Goal: Communication & Community: Participate in discussion

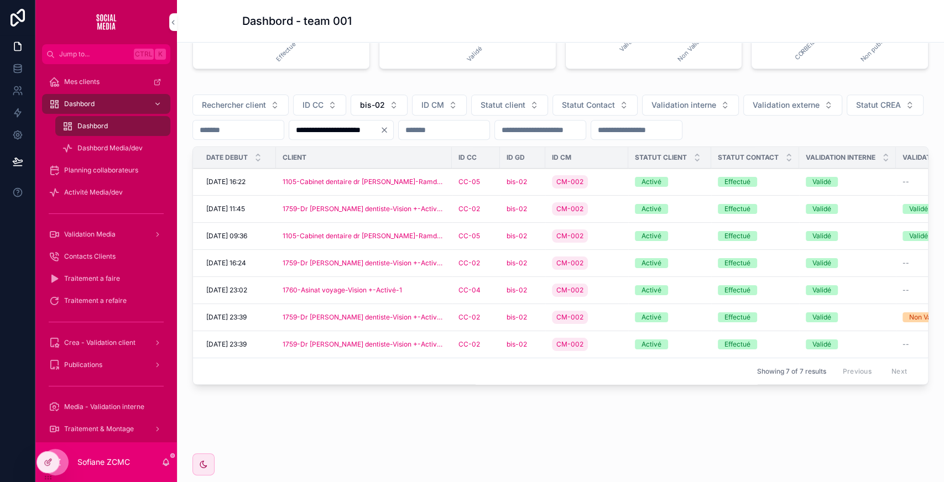
scroll to position [273, 0]
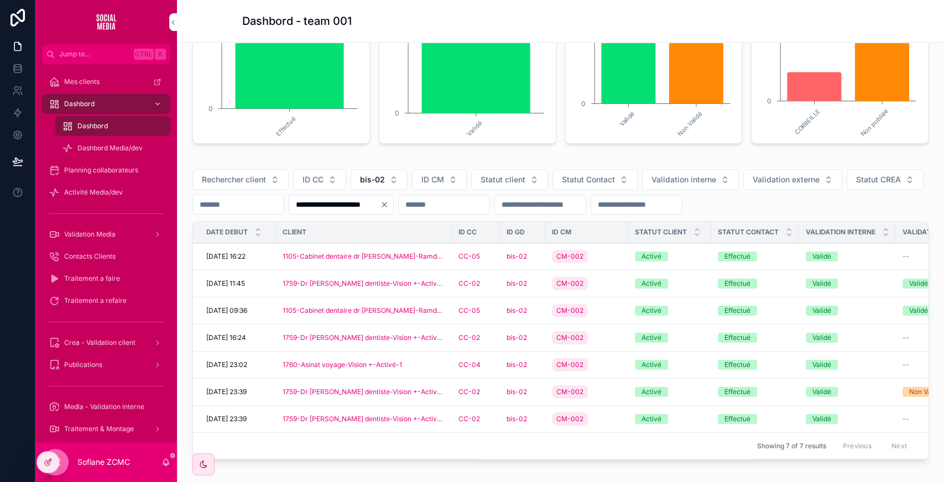
click at [378, 176] on span "bis-02" at bounding box center [372, 179] width 25 height 11
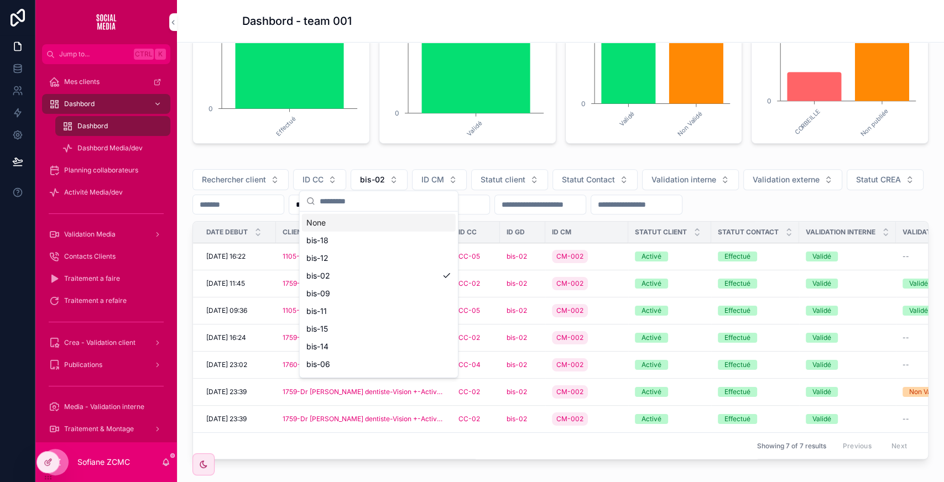
click at [340, 224] on div "None" at bounding box center [379, 223] width 154 height 18
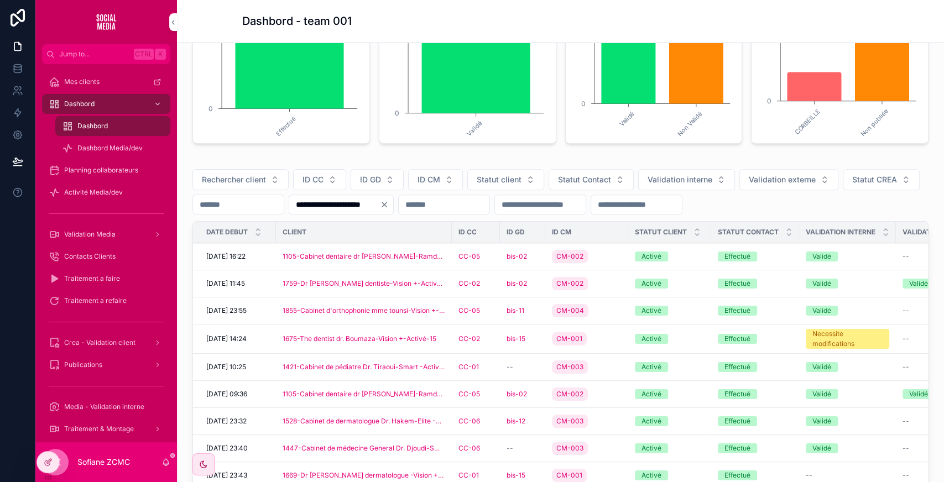
scroll to position [379, 0]
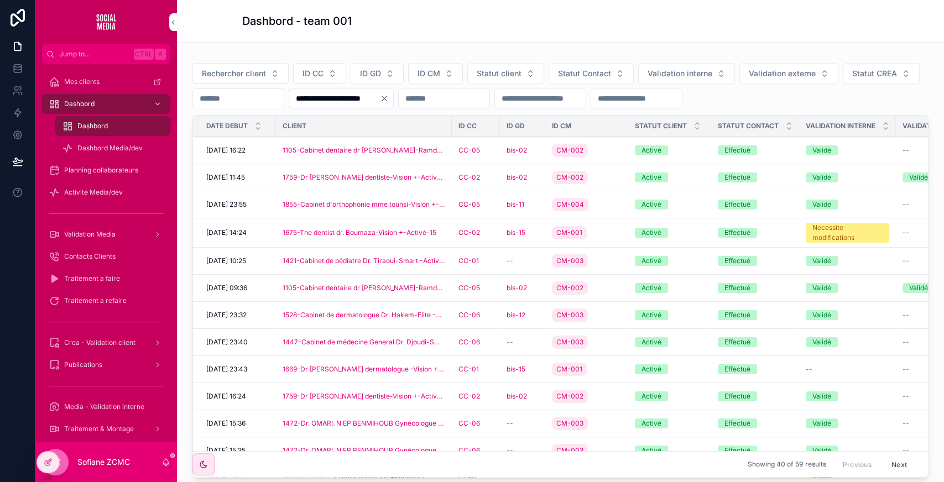
click at [442, 177] on div "1759-Dr [PERSON_NAME] dentiste-Vision +-Activé-1" at bounding box center [364, 177] width 163 height 9
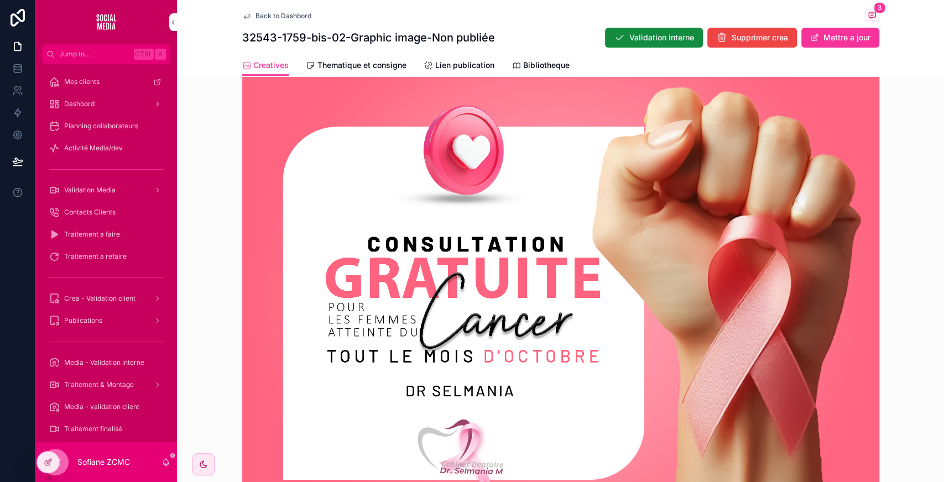
scroll to position [432, 0]
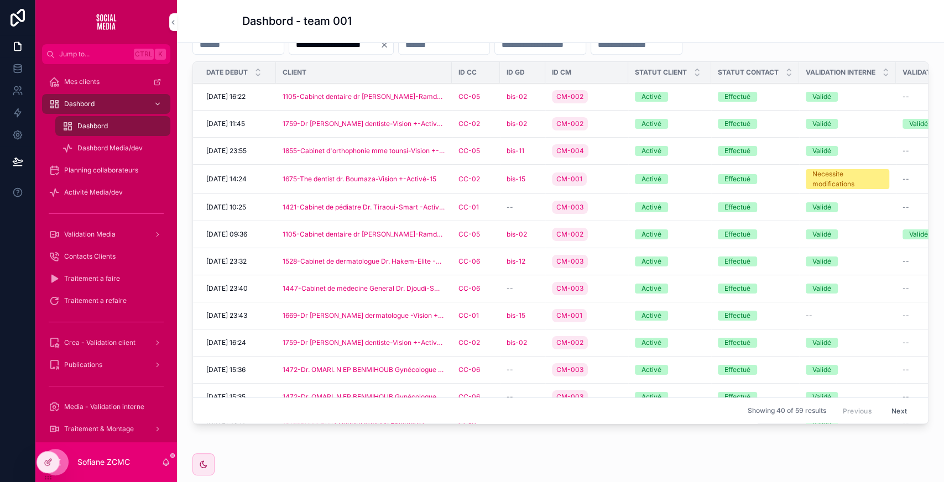
click at [491, 147] on div "CC-05" at bounding box center [475, 151] width 35 height 9
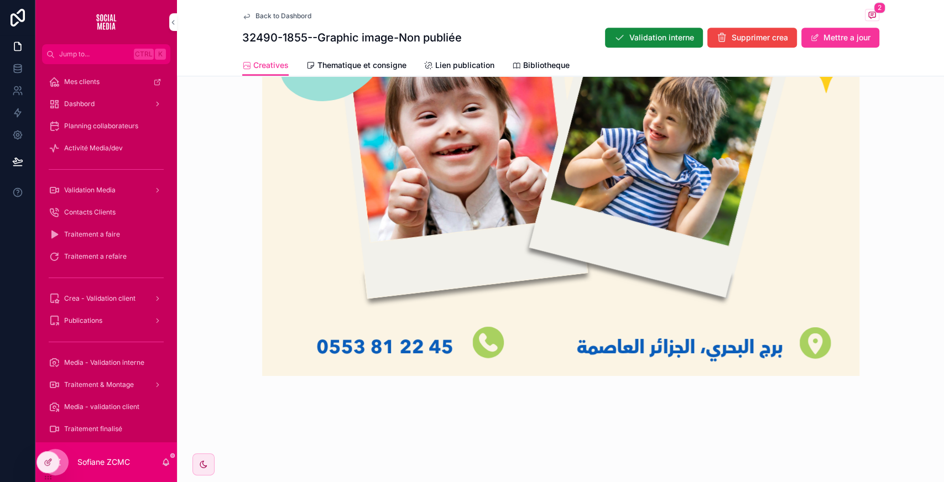
scroll to position [737, 0]
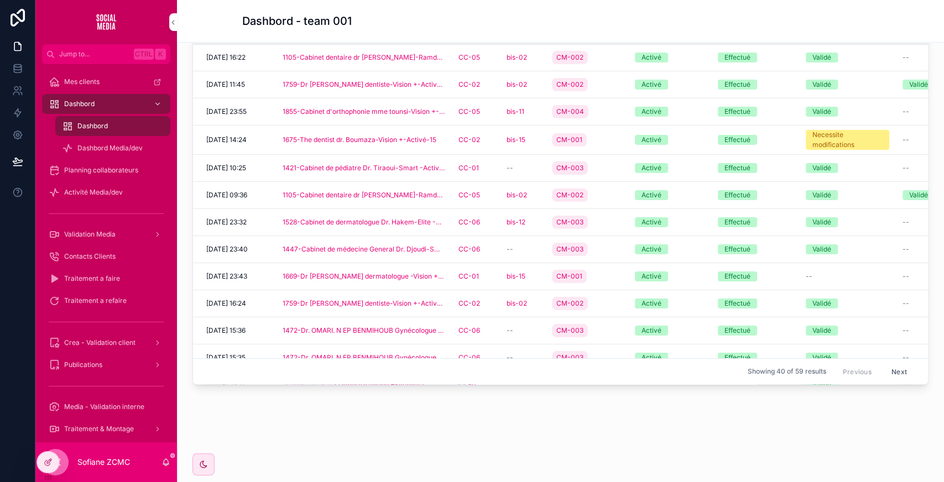
scroll to position [470, 0]
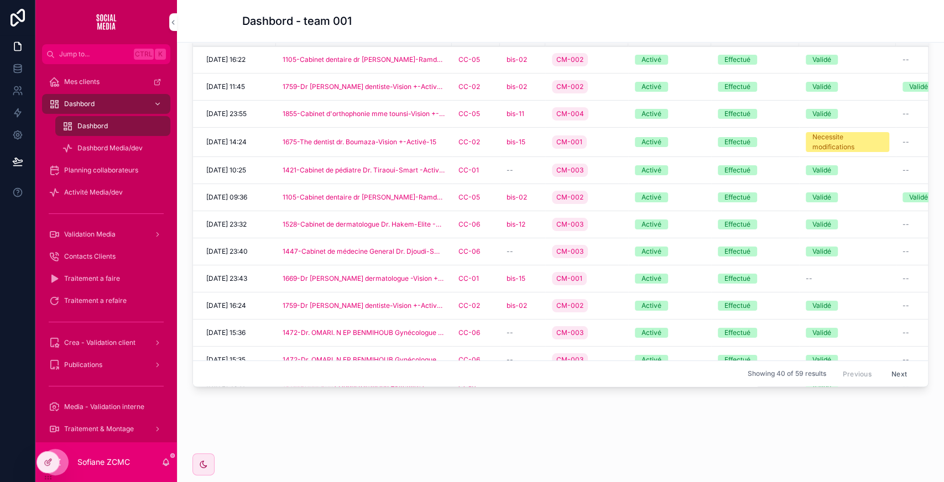
click at [536, 274] on div "bis-15" at bounding box center [523, 278] width 32 height 9
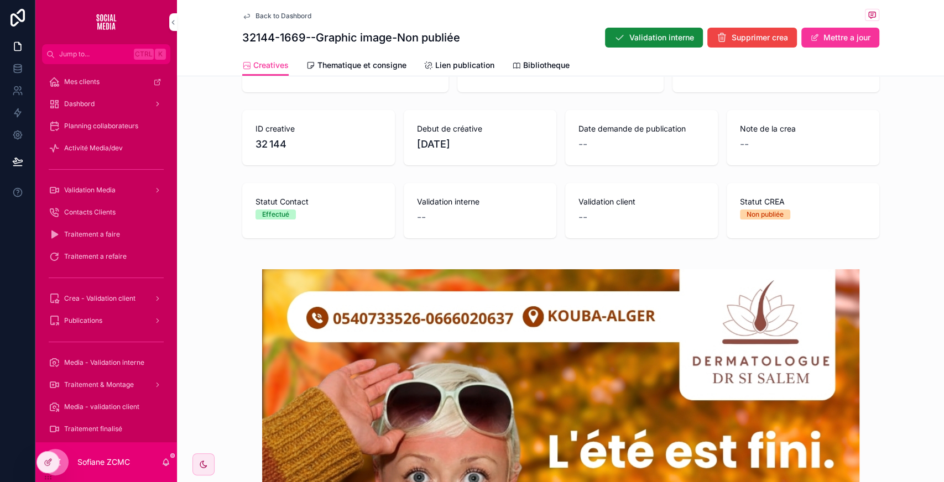
scroll to position [137, 0]
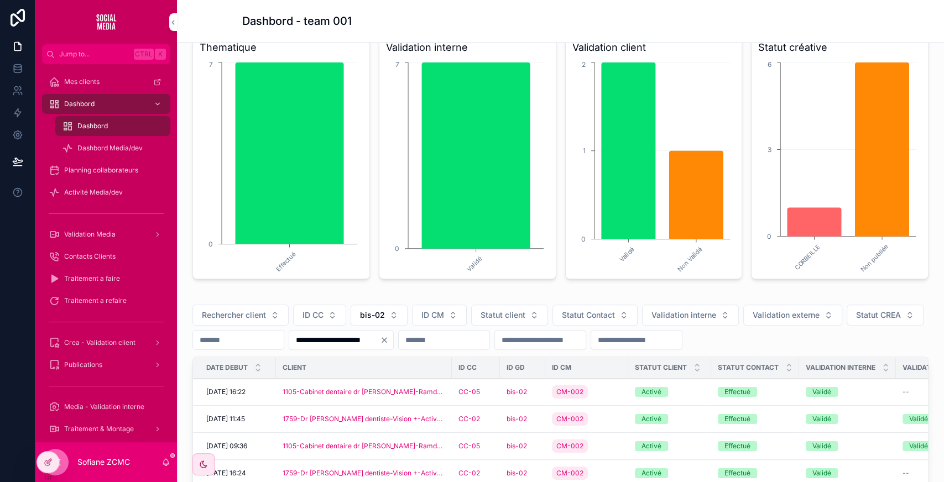
scroll to position [356, 0]
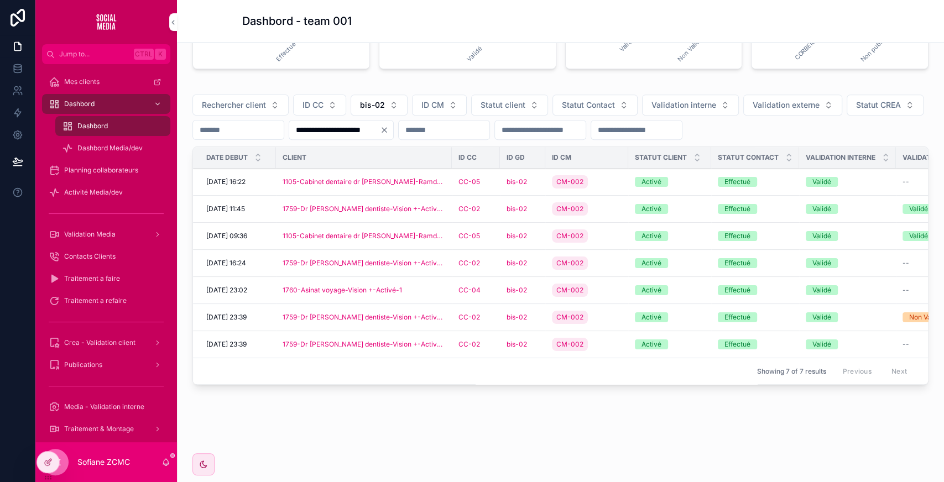
click at [436, 313] on div "1759-Dr [PERSON_NAME] dentiste-Vision +-Activé-1" at bounding box center [364, 317] width 163 height 9
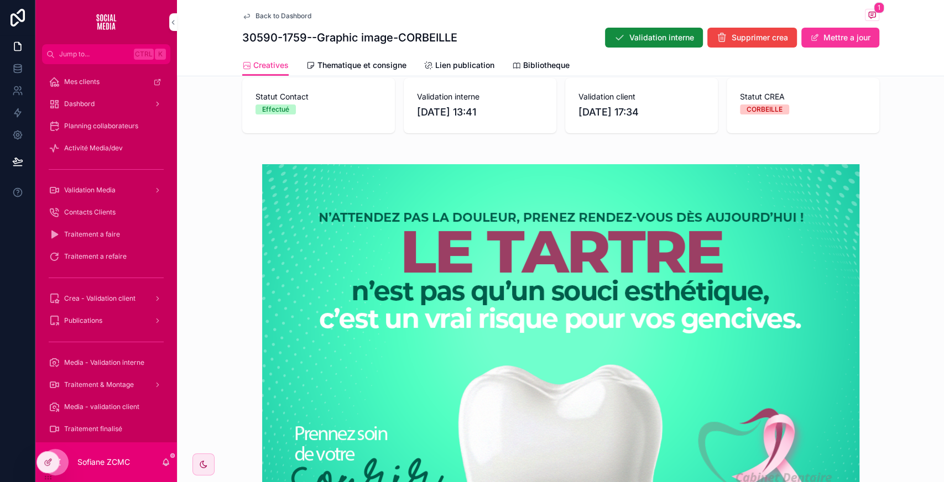
scroll to position [244, 0]
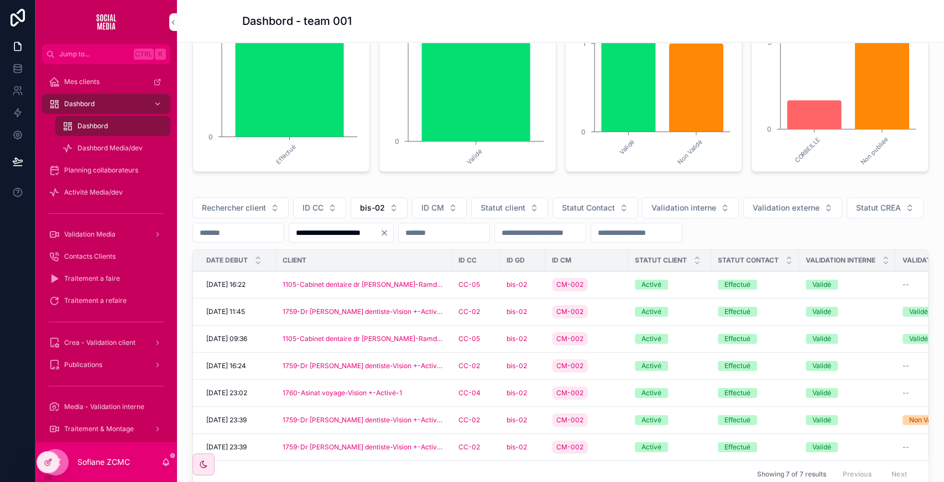
click at [435, 392] on div "1760-Asinat voyage-Vision +-Activé-1" at bounding box center [364, 393] width 163 height 9
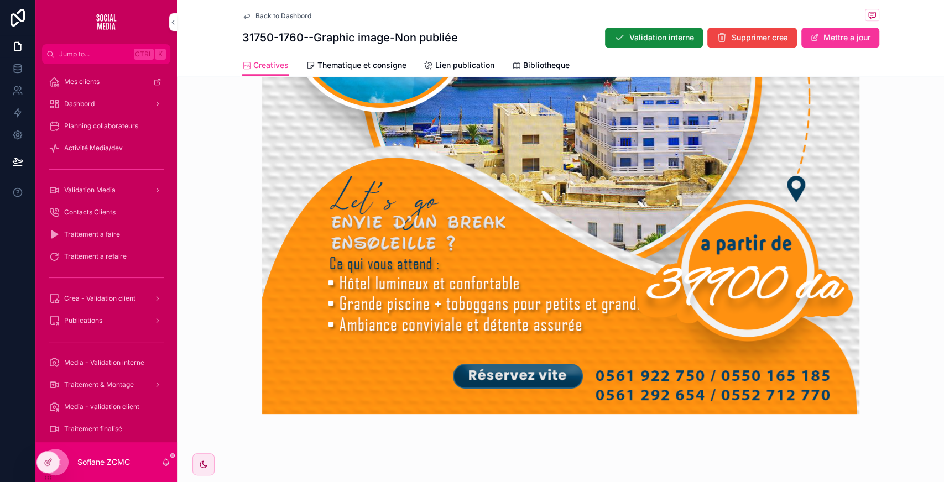
scroll to position [595, 0]
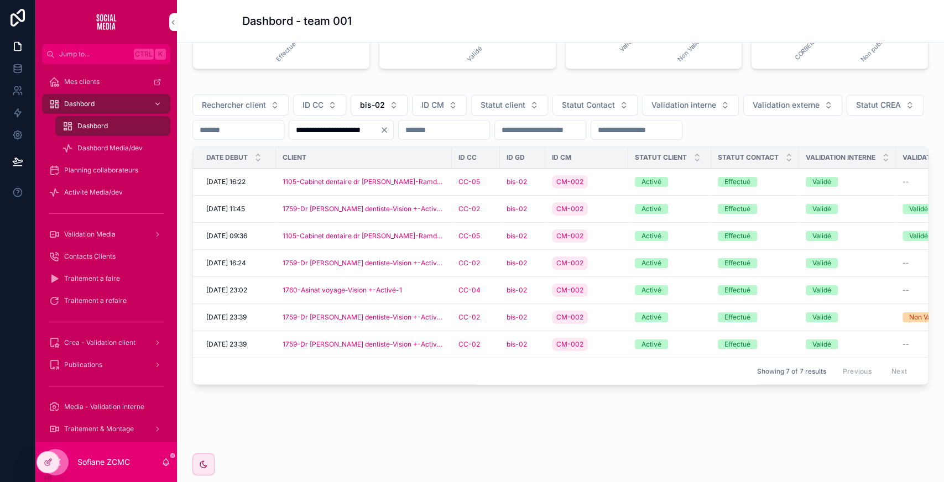
scroll to position [356, 0]
click at [439, 340] on div "1759-Dr [PERSON_NAME] dentiste-Vision +-Activé-1" at bounding box center [364, 344] width 163 height 9
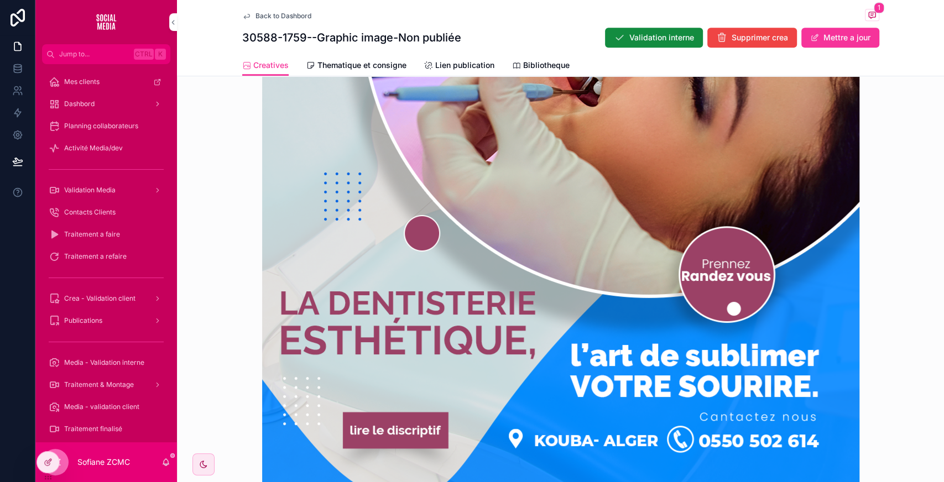
scroll to position [512, 0]
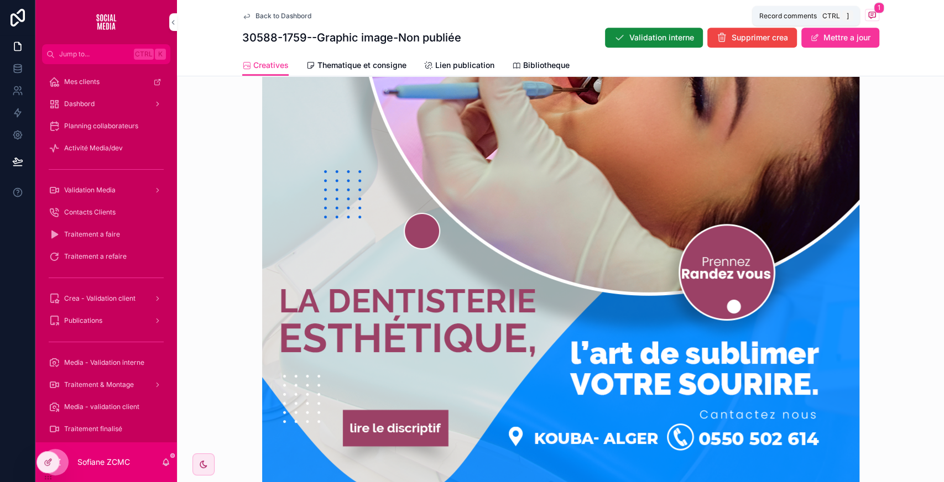
click at [869, 12] on icon "scrollable content" at bounding box center [872, 15] width 7 height 6
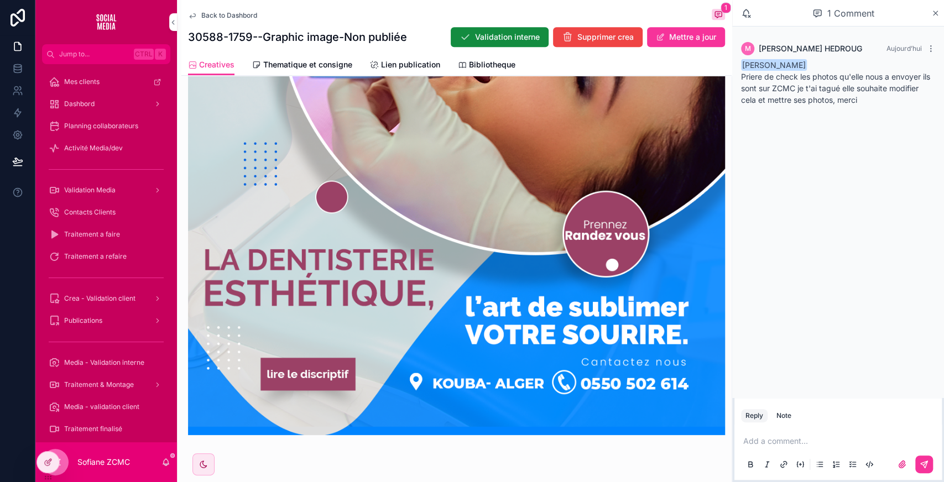
click at [796, 437] on p "scrollable content" at bounding box center [840, 441] width 194 height 11
click at [744, 442] on span "**********" at bounding box center [785, 441] width 84 height 8
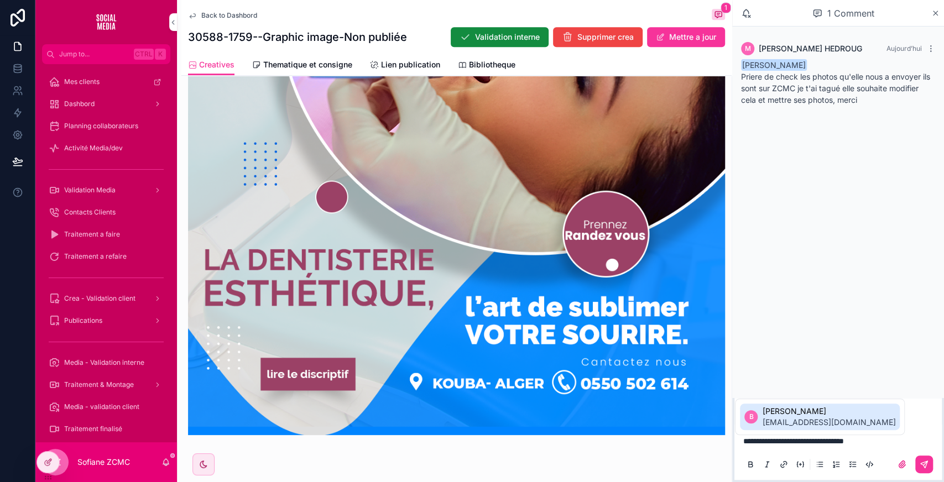
click at [793, 409] on span "[PERSON_NAME]" at bounding box center [828, 411] width 133 height 11
click at [920, 468] on icon "scrollable content" at bounding box center [924, 464] width 9 height 9
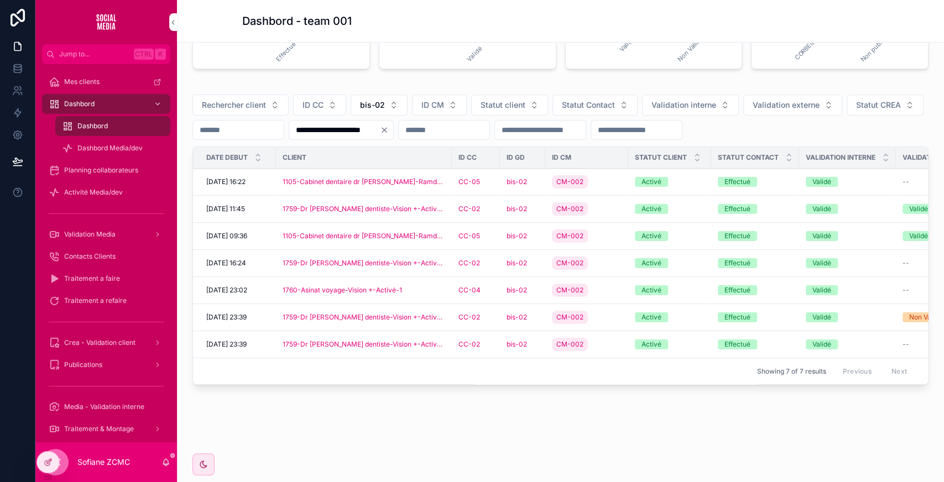
scroll to position [356, 0]
click at [489, 232] on div "CC-05" at bounding box center [475, 236] width 35 height 9
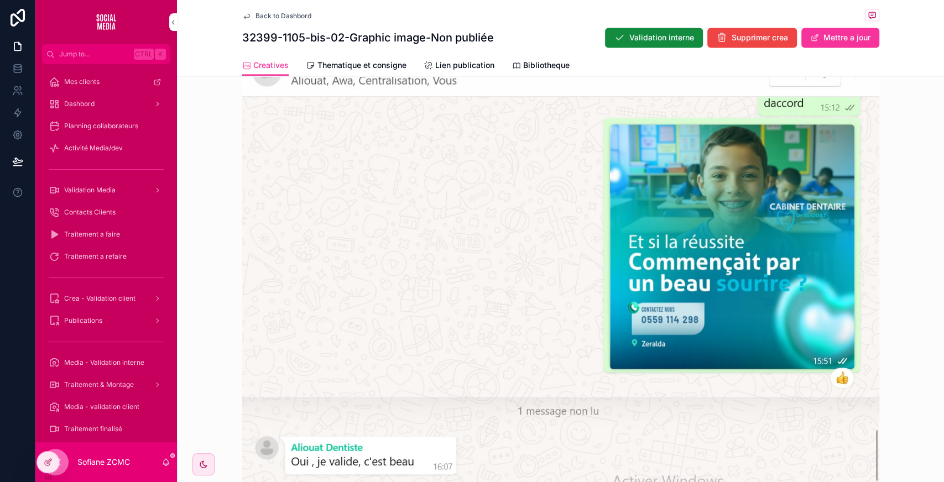
scroll to position [1059, 0]
